Goal: Navigation & Orientation: Find specific page/section

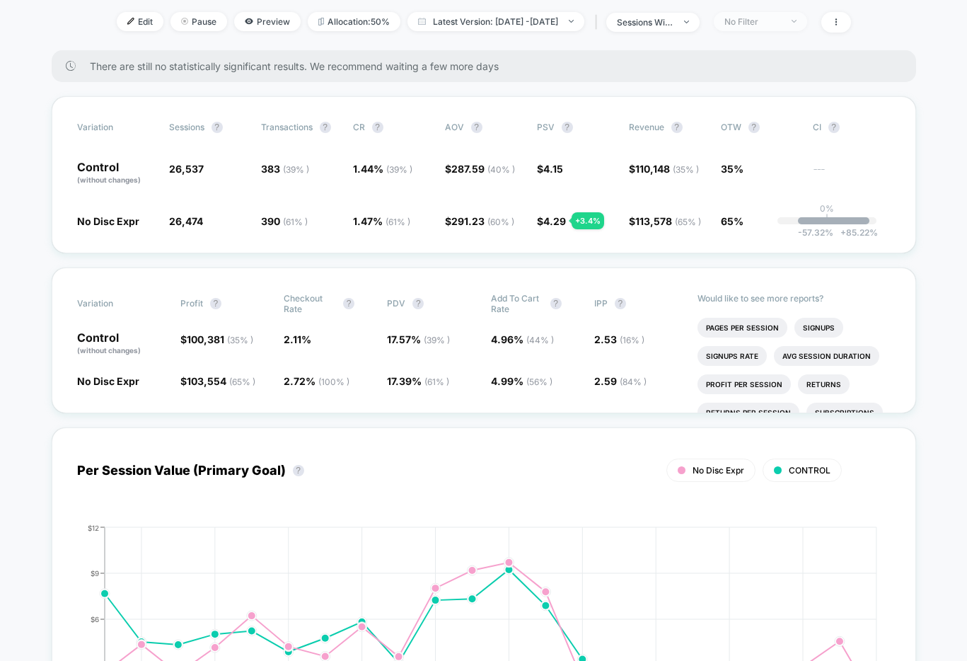
click at [796, 20] on img at bounding box center [793, 21] width 5 height 3
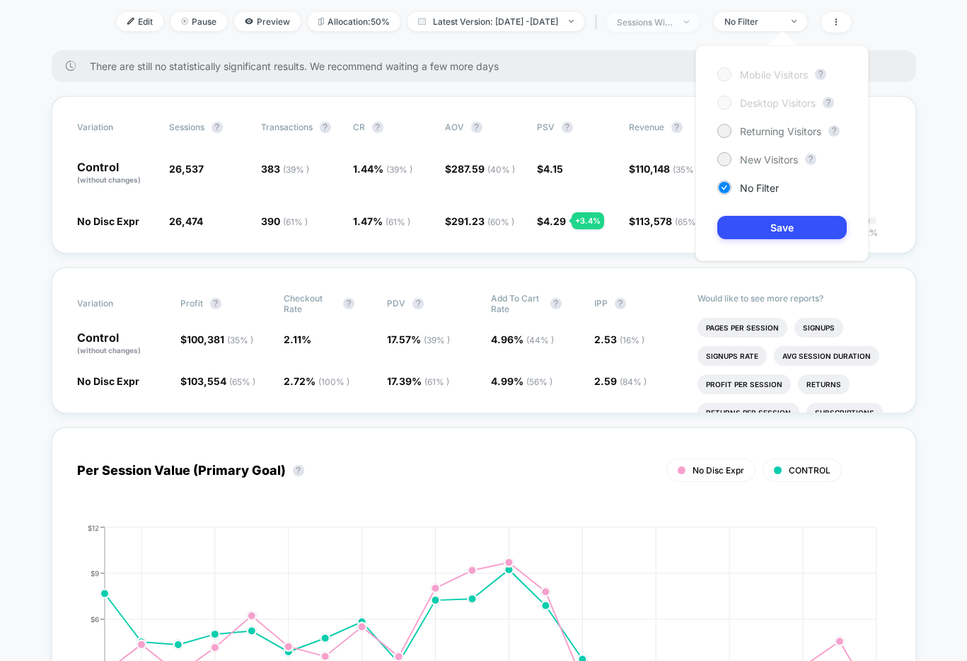
click at [689, 22] on img at bounding box center [686, 22] width 5 height 3
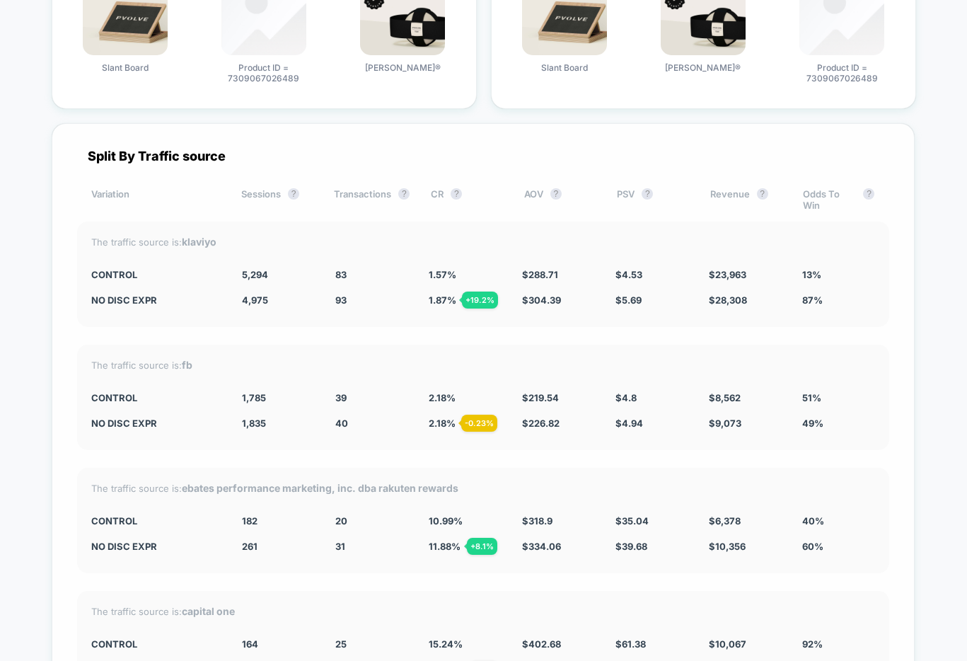
scroll to position [4552, 0]
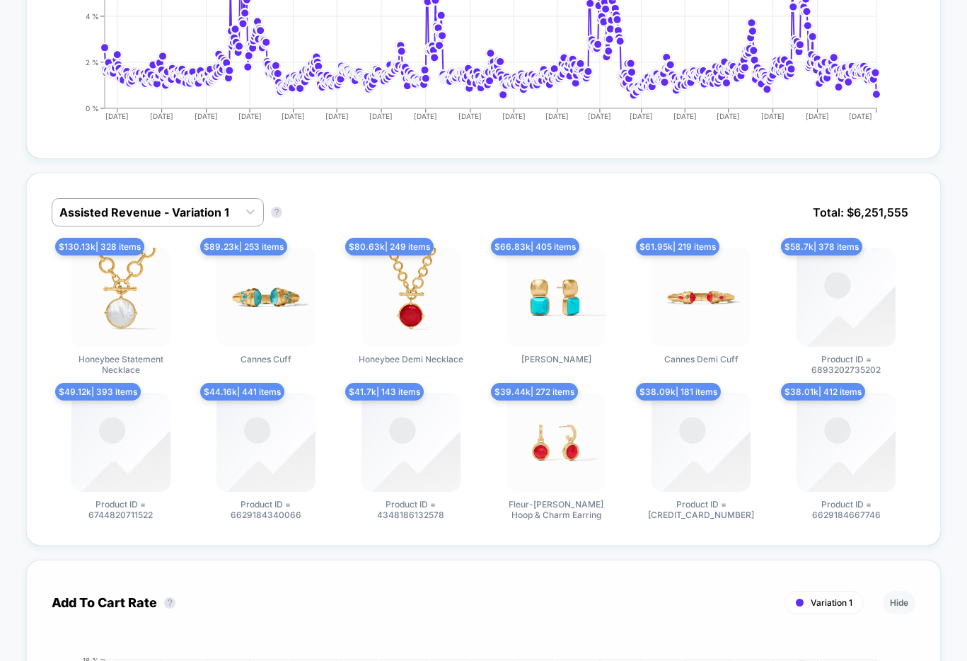
scroll to position [550, 0]
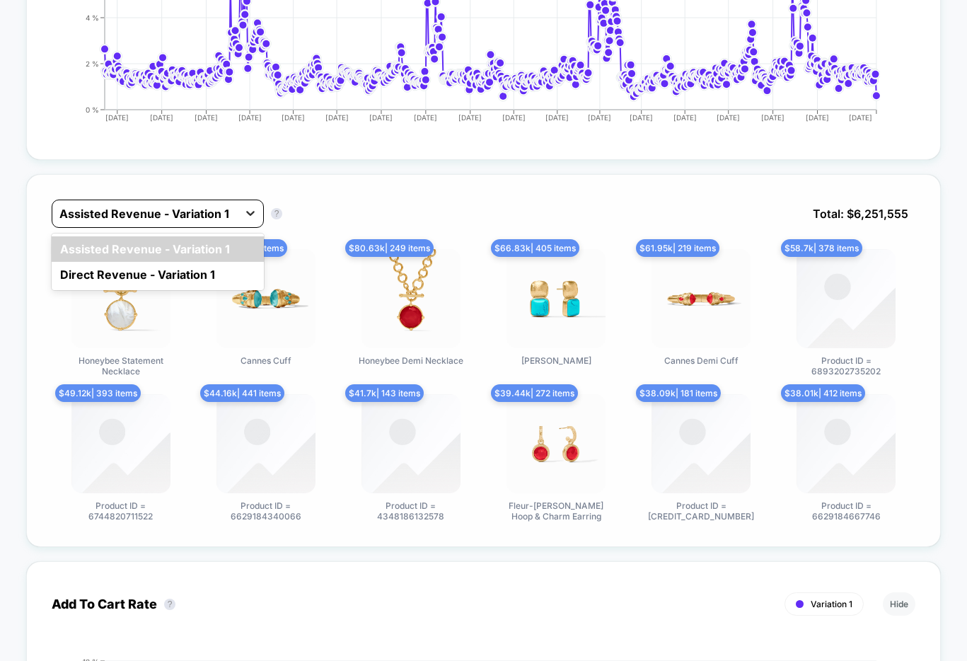
click at [256, 211] on icon at bounding box center [250, 213] width 14 height 14
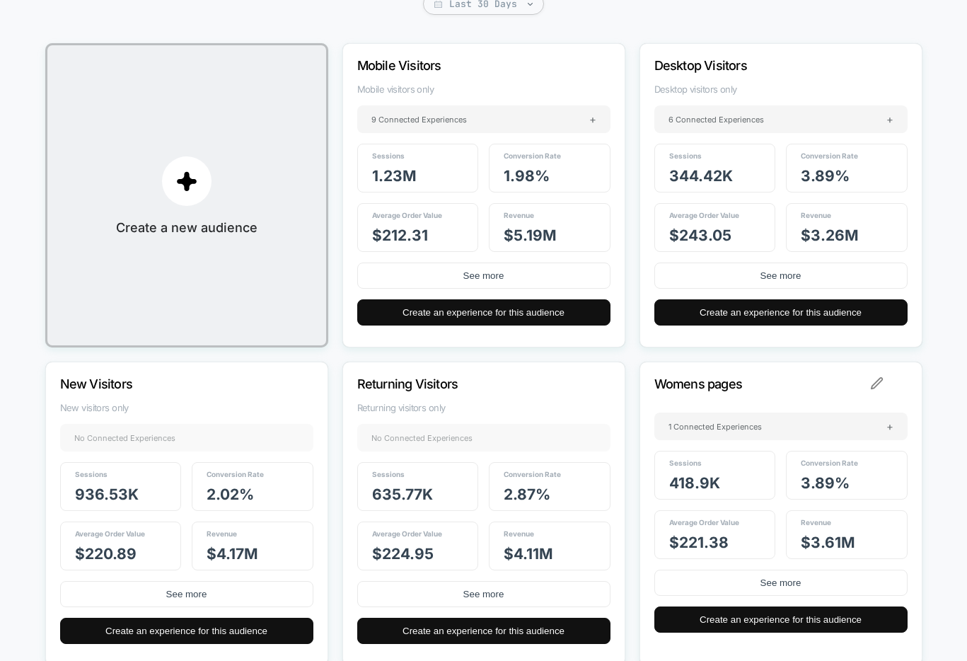
scroll to position [167, 0]
